Goal: Information Seeking & Learning: Understand process/instructions

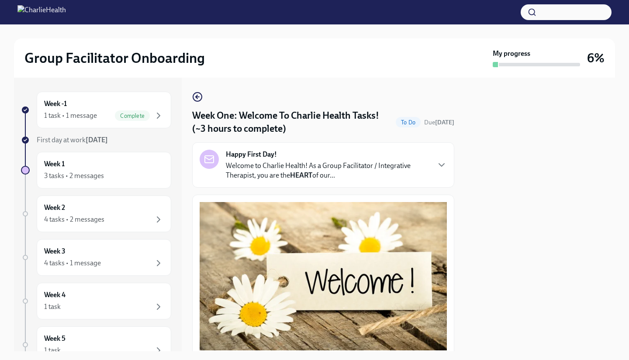
click at [540, 291] on div at bounding box center [540, 215] width 150 height 274
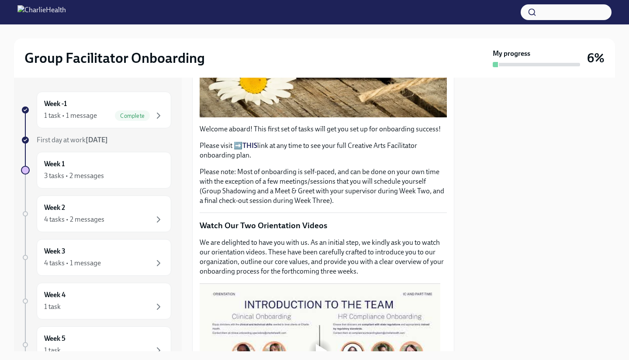
scroll to position [368, 0]
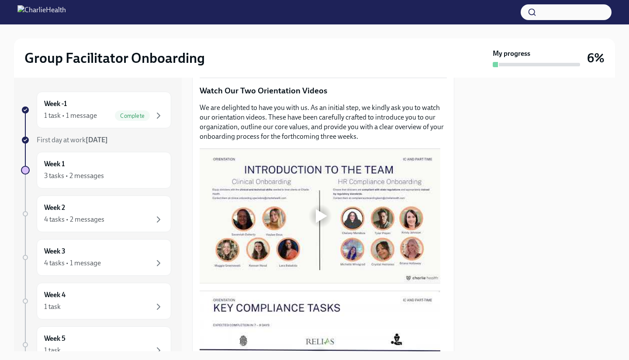
click at [316, 203] on div at bounding box center [320, 216] width 28 height 28
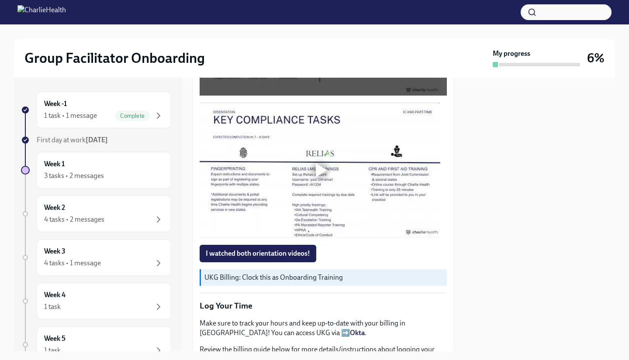
scroll to position [557, 0]
click at [318, 163] on div at bounding box center [321, 170] width 11 height 14
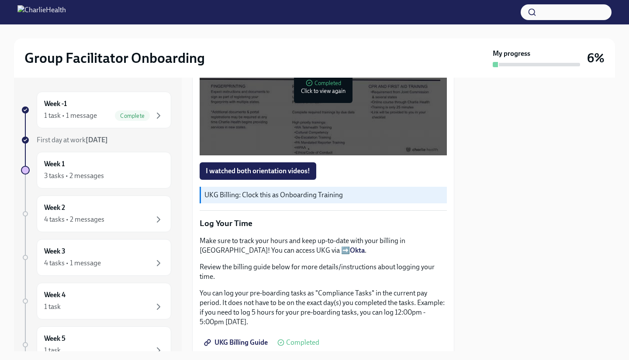
scroll to position [645, 0]
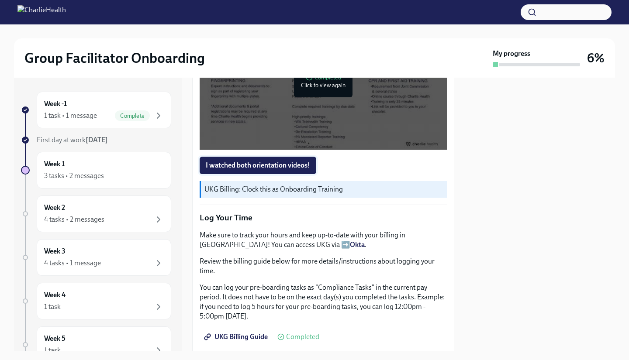
click at [266, 161] on span "I watched both orientation videos!" at bounding box center [258, 165] width 104 height 9
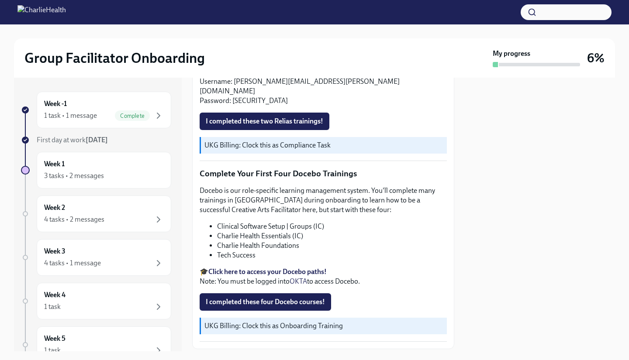
scroll to position [1094, 0]
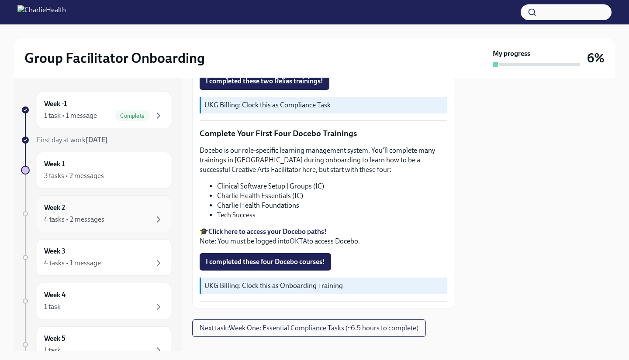
click at [103, 209] on div "Week 2 4 tasks • 2 messages" at bounding box center [104, 214] width 120 height 22
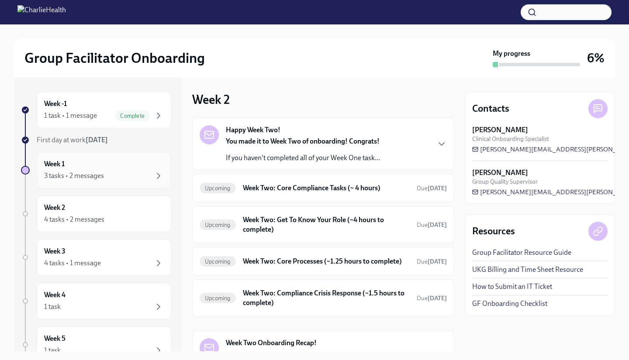
click at [99, 174] on div "3 tasks • 2 messages" at bounding box center [74, 176] width 60 height 10
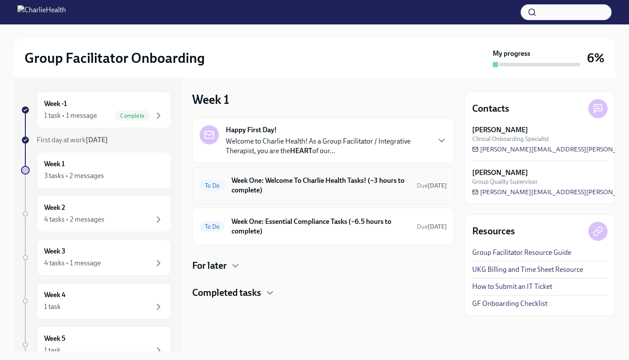
click at [312, 195] on div "To Do Week One: Welcome To Charlie Health Tasks! (~3 hours to complete) Due [DA…" at bounding box center [323, 185] width 247 height 23
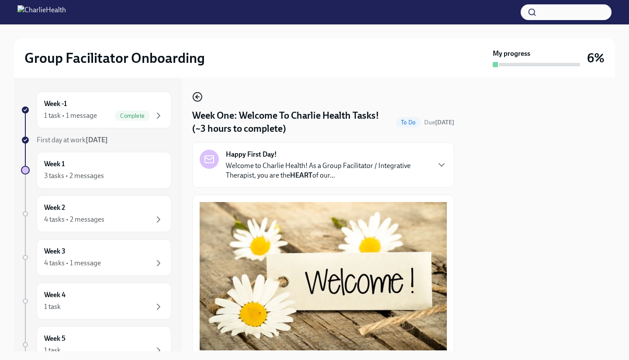
click at [194, 96] on icon "button" at bounding box center [197, 97] width 10 height 10
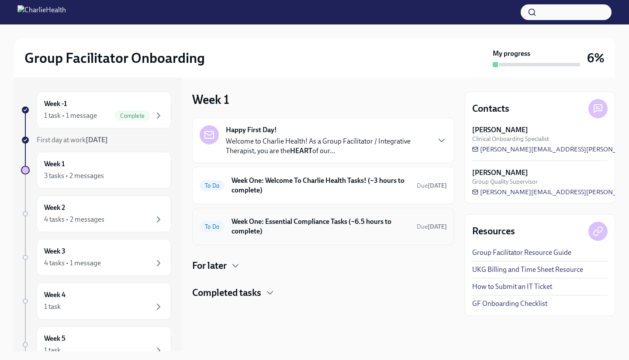
click at [287, 220] on h6 "Week One: Essential Compliance Tasks (~6.5 hours to complete)" at bounding box center [321, 226] width 178 height 19
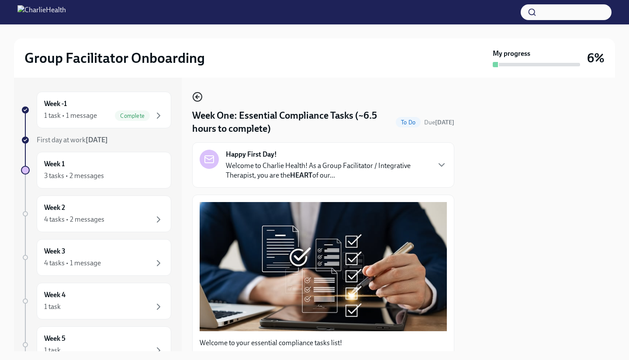
click at [197, 94] on icon "button" at bounding box center [197, 97] width 10 height 10
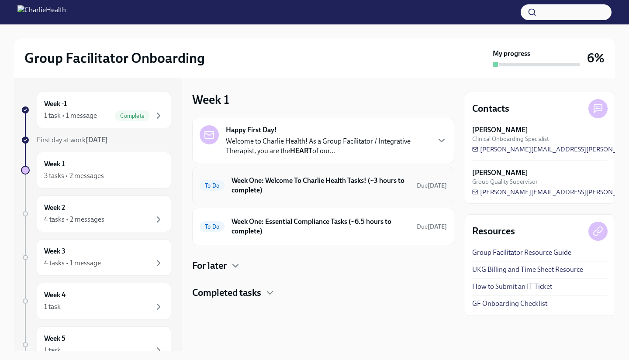
click at [263, 190] on h6 "Week One: Welcome To Charlie Health Tasks! (~3 hours to complete)" at bounding box center [321, 185] width 178 height 19
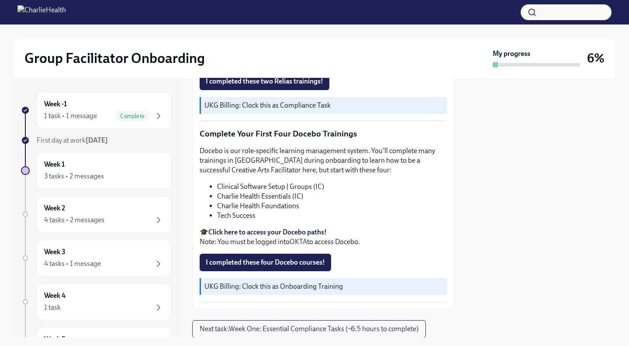
scroll to position [1109, 0]
